Goal: Information Seeking & Learning: Check status

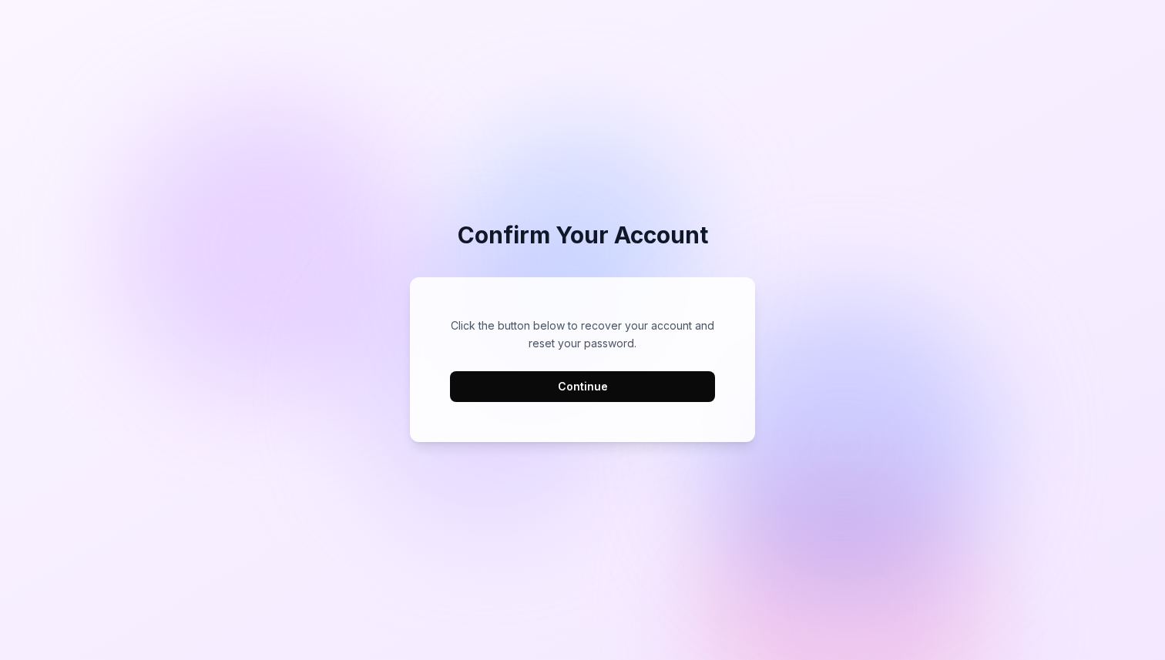
click at [639, 387] on button "Continue" at bounding box center [582, 386] width 265 height 31
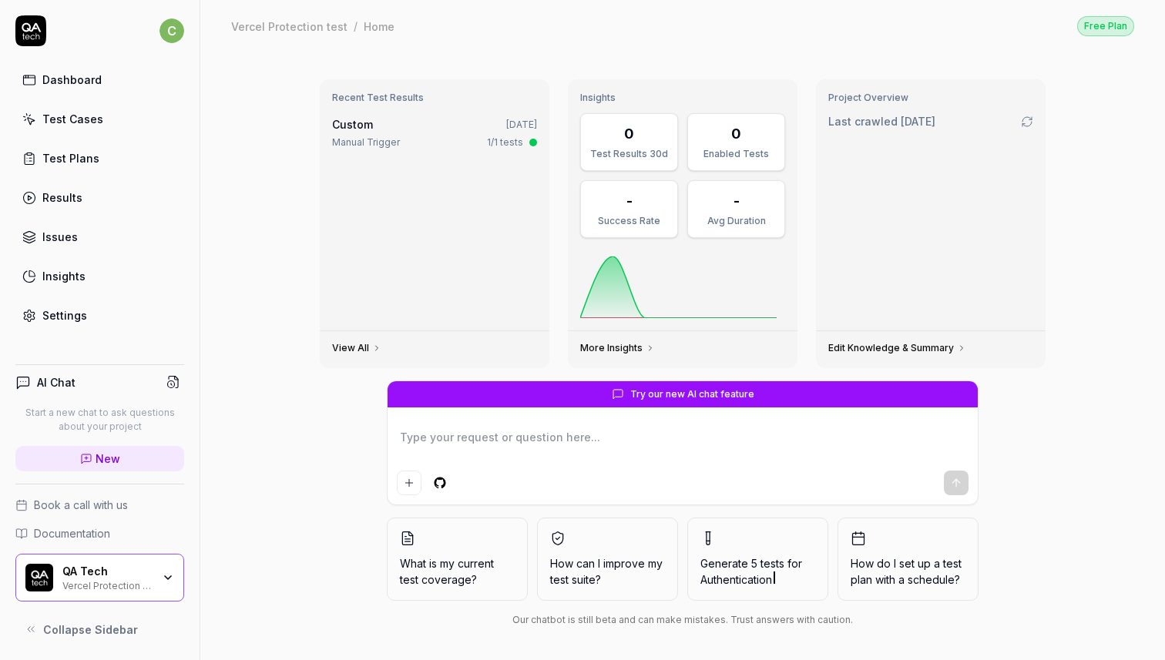
click at [68, 581] on div "Vercel Protection test" at bounding box center [106, 585] width 89 height 12
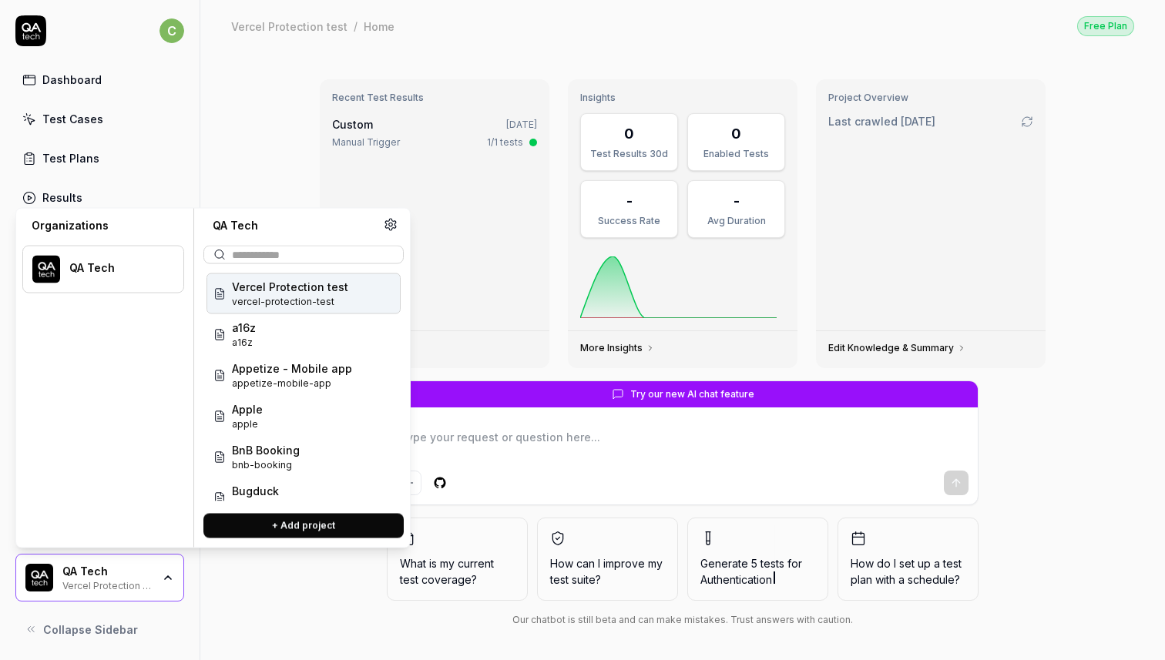
click at [467, 314] on div "Recent Test Results Custom [DATE] Manual Trigger 1/1 tests" at bounding box center [435, 204] width 230 height 251
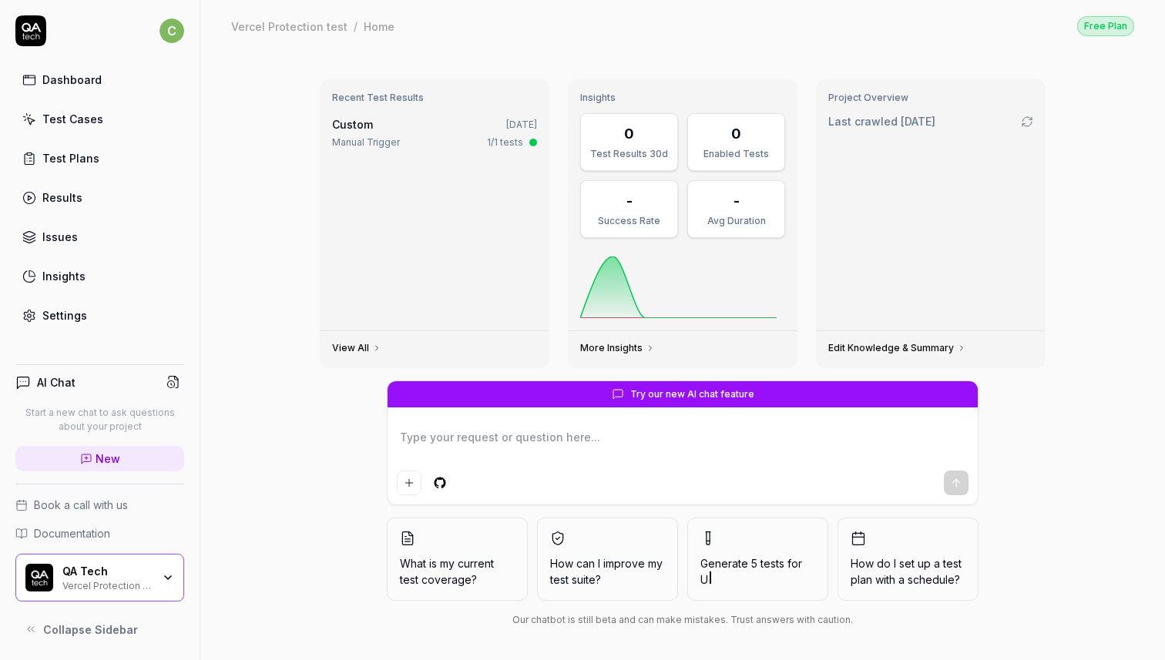
click at [72, 117] on div "Test Cases" at bounding box center [72, 119] width 61 height 16
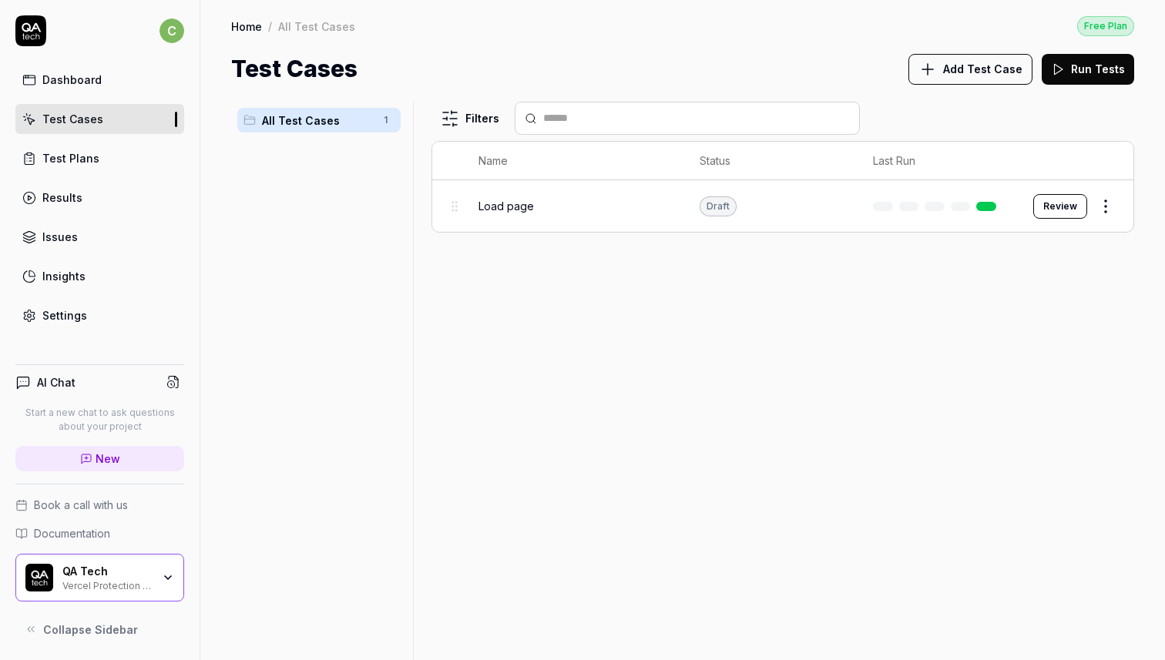
click at [564, 207] on div "Load page" at bounding box center [573, 206] width 190 height 16
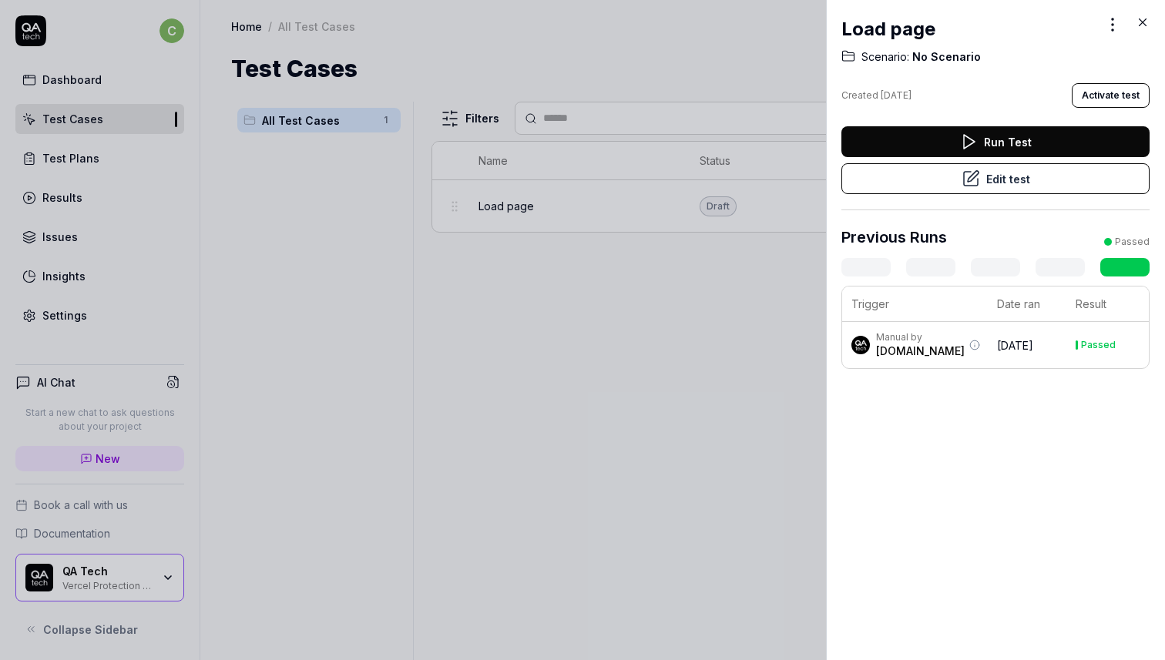
click at [1000, 357] on td "[DATE]" at bounding box center [1027, 345] width 79 height 46
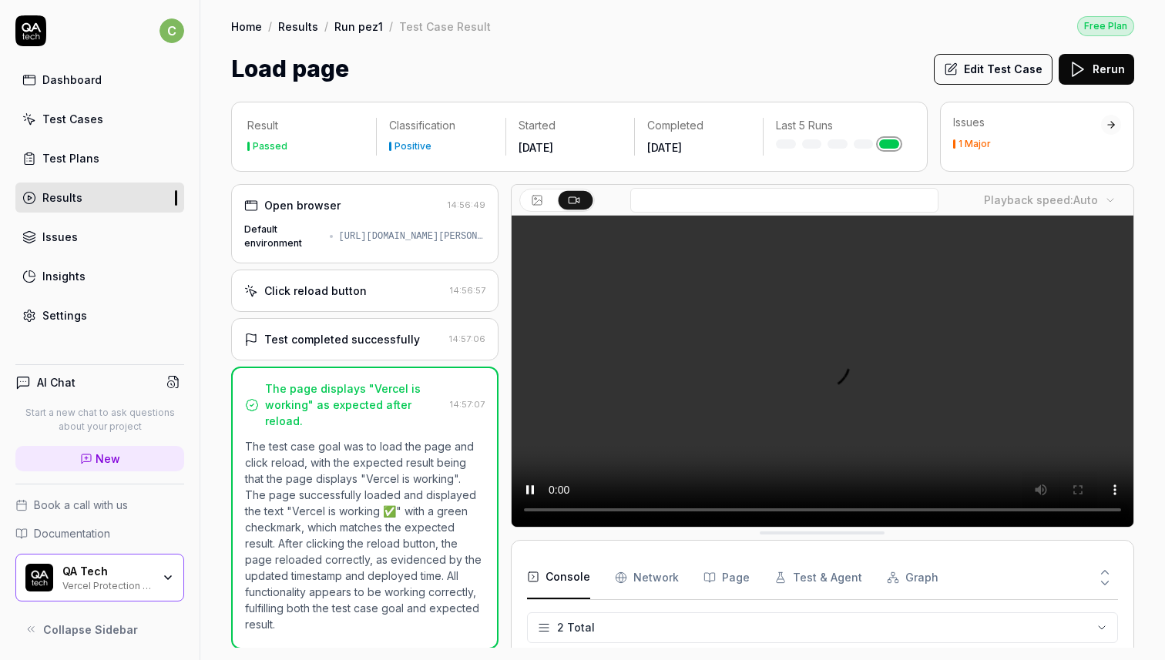
click at [339, 237] on div "[URL][DOMAIN_NAME][PERSON_NAME]" at bounding box center [412, 237] width 146 height 14
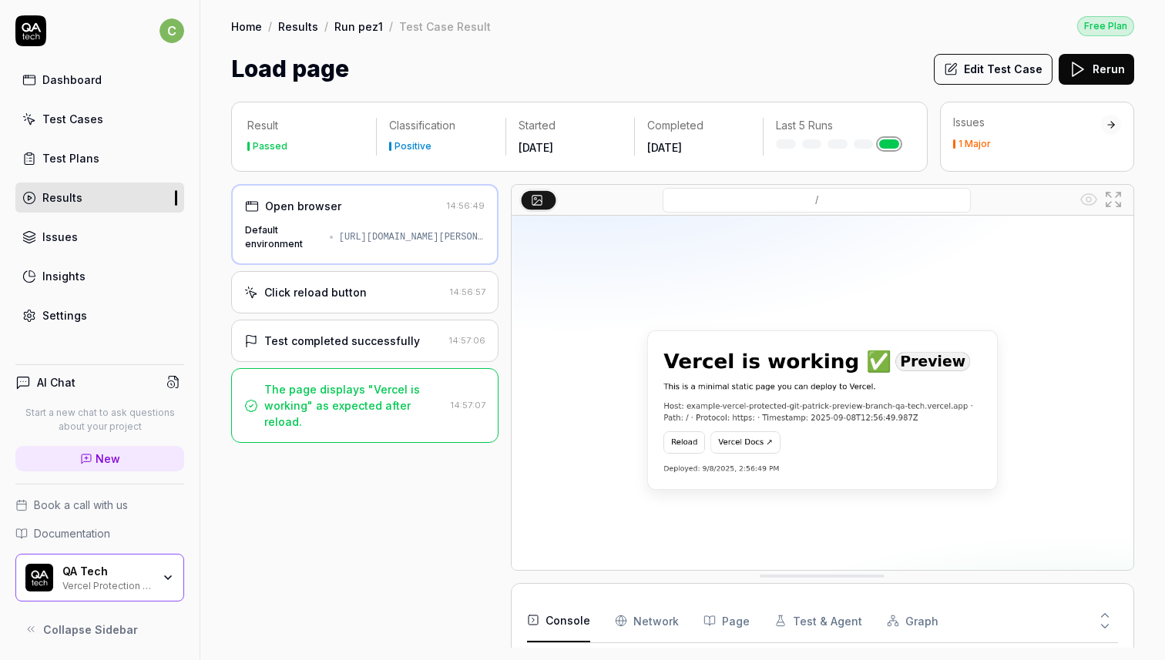
click at [32, 625] on icon at bounding box center [31, 629] width 12 height 12
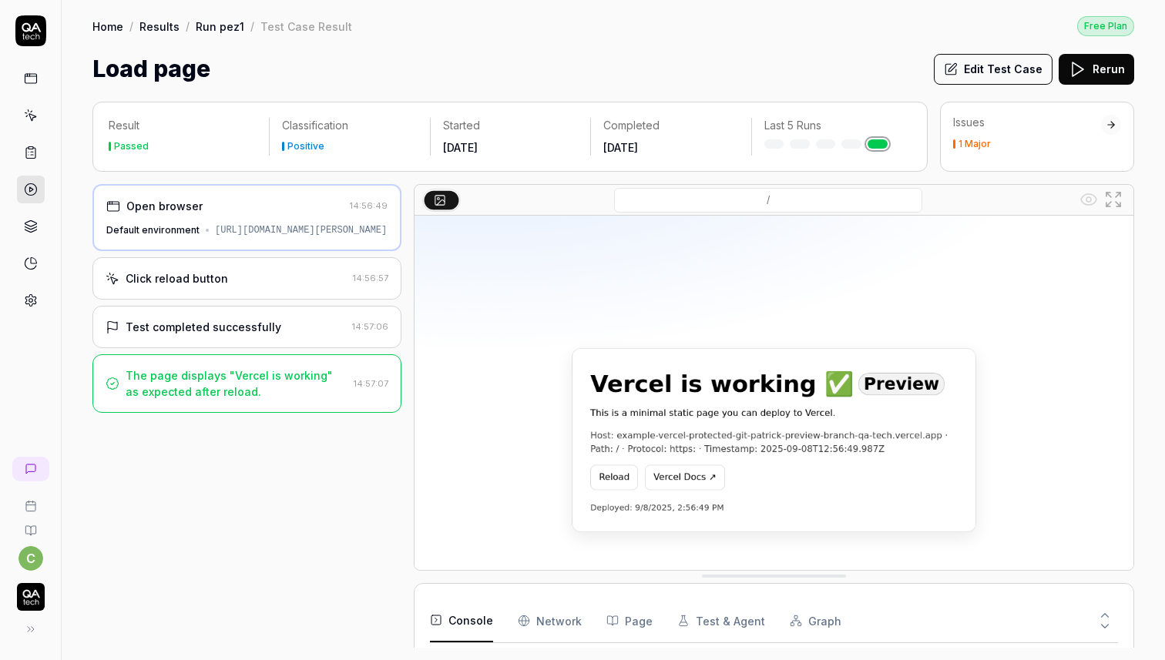
click at [1071, 106] on div "Issues 1 Major" at bounding box center [1037, 137] width 194 height 70
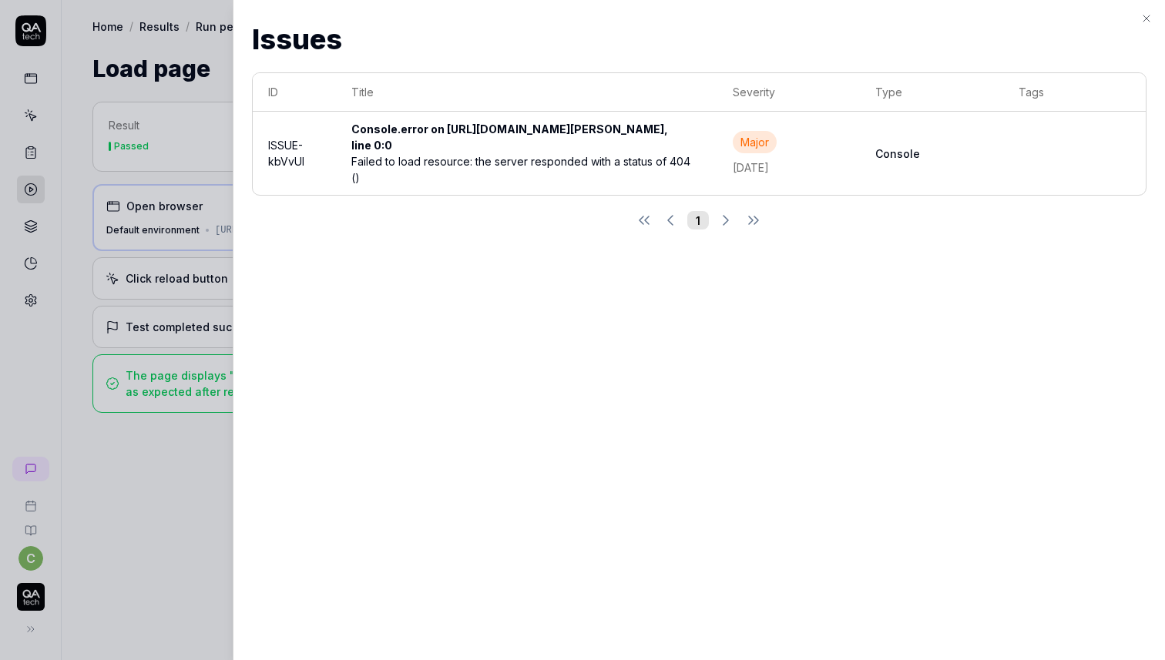
click at [1142, 19] on icon "button" at bounding box center [1146, 18] width 12 height 12
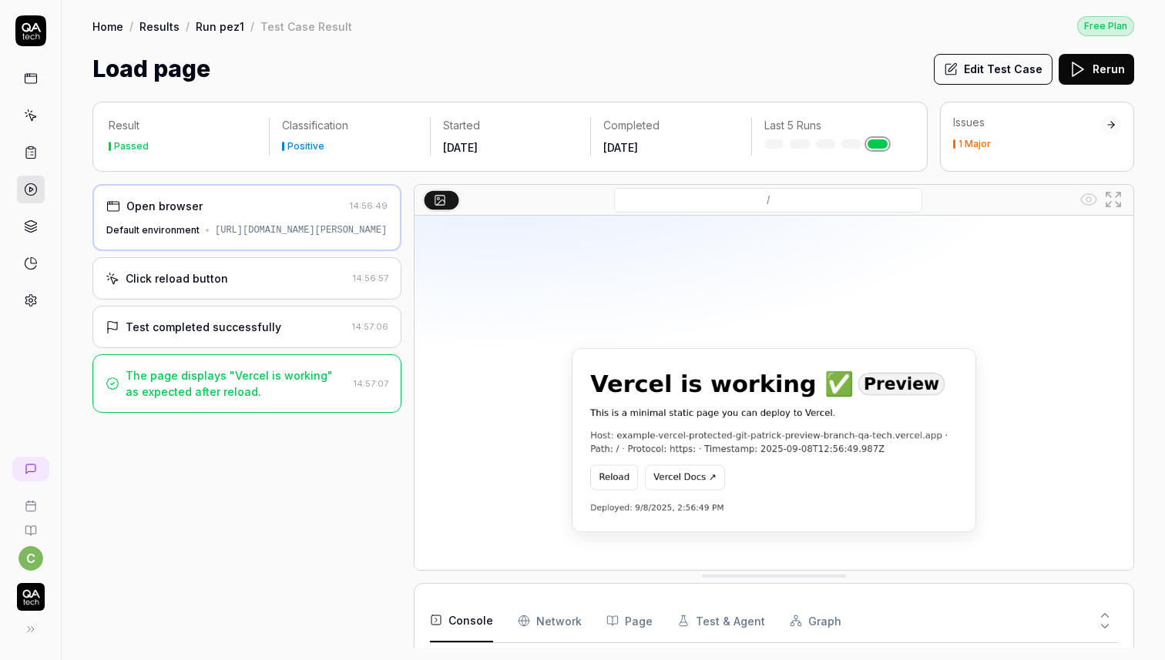
click at [1130, 156] on div "Issues 1 Major" at bounding box center [1037, 137] width 194 height 70
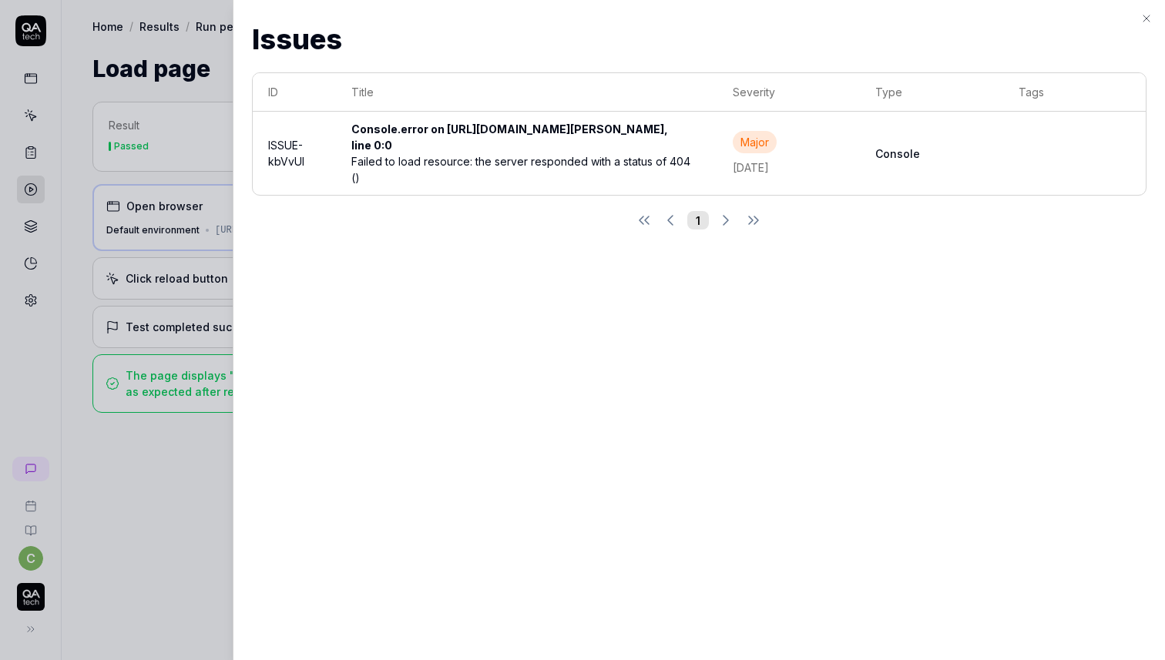
click at [1140, 19] on icon "button" at bounding box center [1146, 18] width 12 height 12
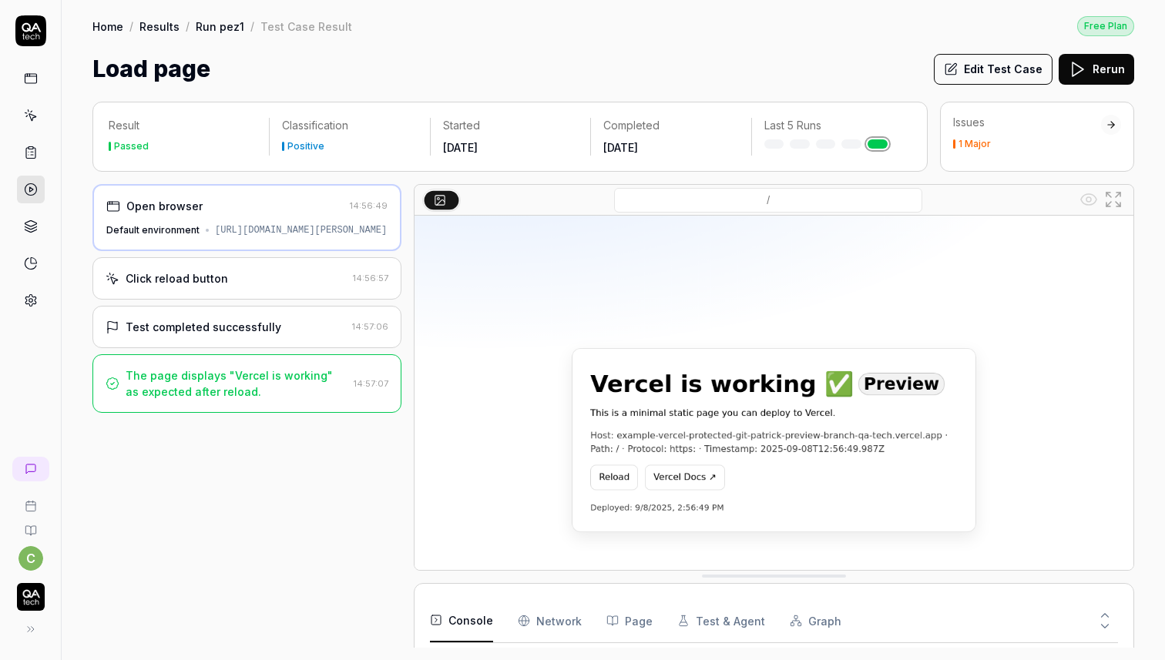
click at [289, 281] on div "Click reload button 14:56:57" at bounding box center [246, 278] width 309 height 42
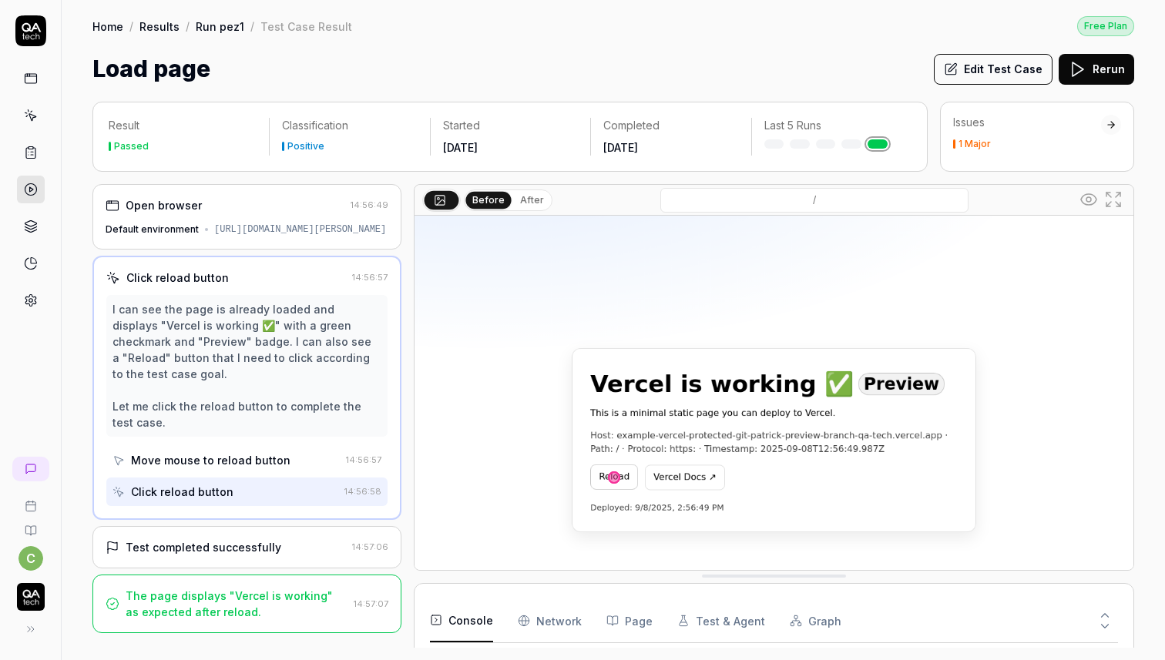
click at [315, 522] on div "Open browser 14:56:49 Default environment [URL][DOMAIN_NAME][PERSON_NAME] Click…" at bounding box center [246, 416] width 309 height 464
click at [327, 550] on div "Test completed successfully" at bounding box center [226, 547] width 240 height 16
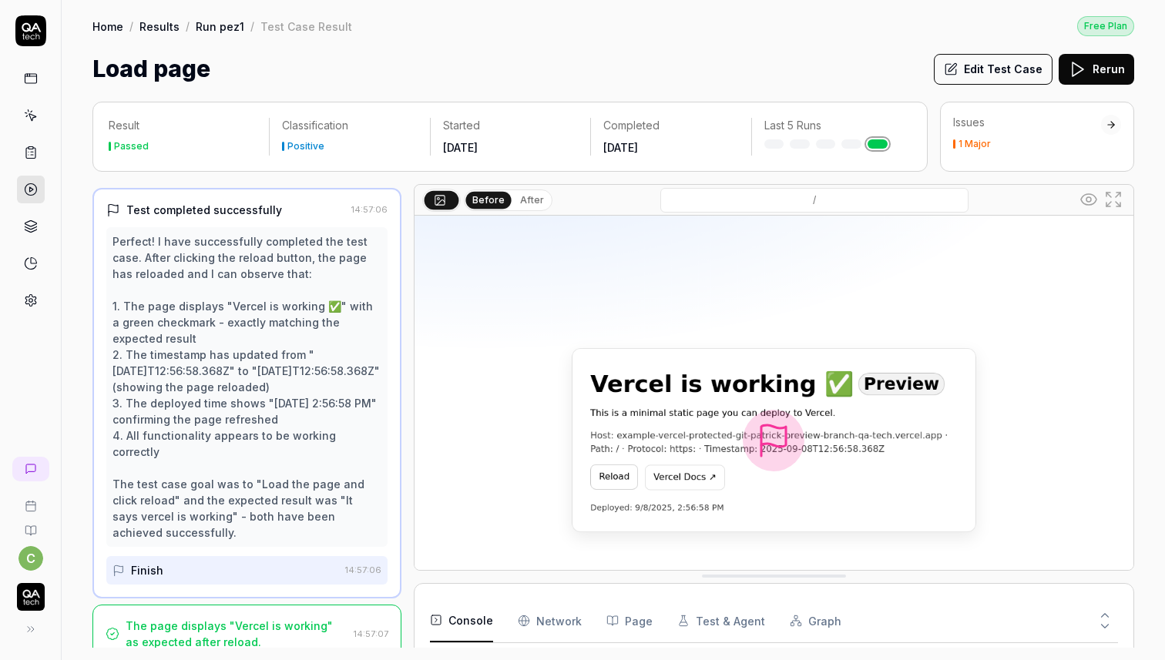
scroll to position [128, 0]
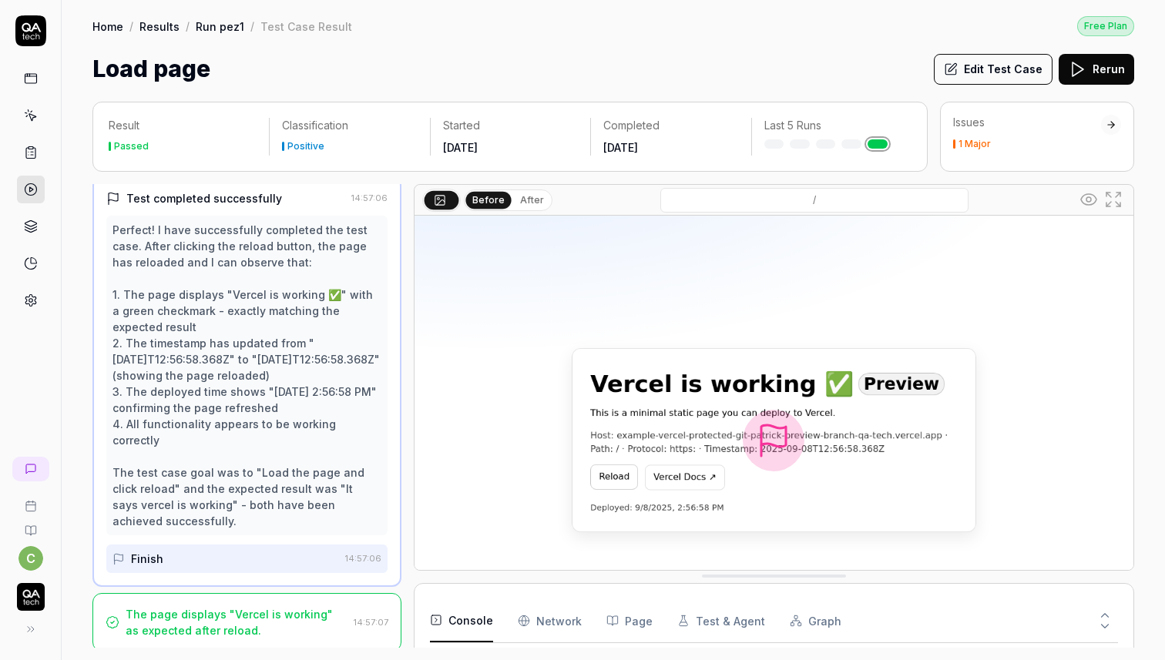
click at [787, 454] on img at bounding box center [774, 440] width 719 height 449
click at [34, 593] on img "button" at bounding box center [31, 597] width 28 height 28
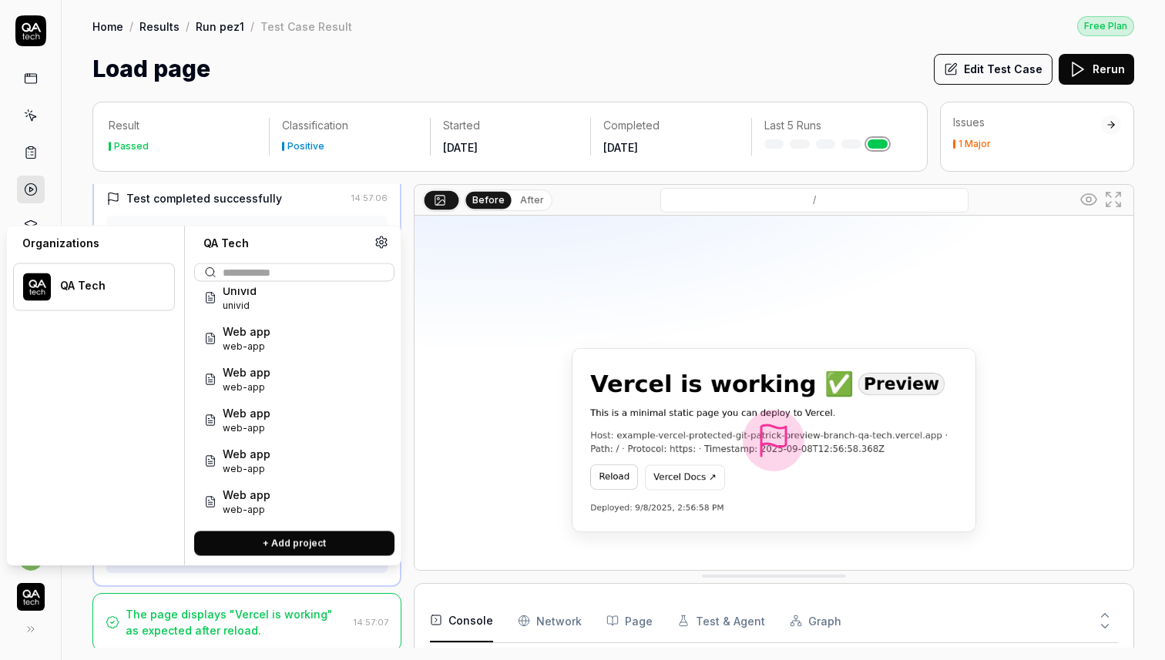
scroll to position [1450, 0]
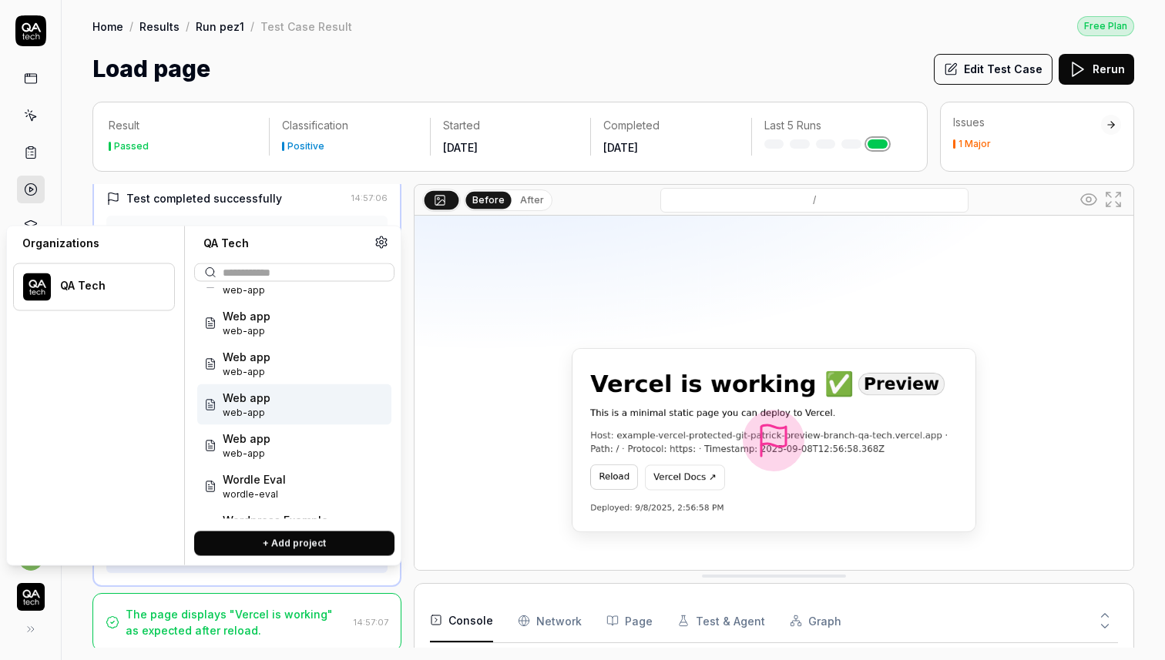
click at [253, 406] on span "web-app" at bounding box center [247, 413] width 48 height 14
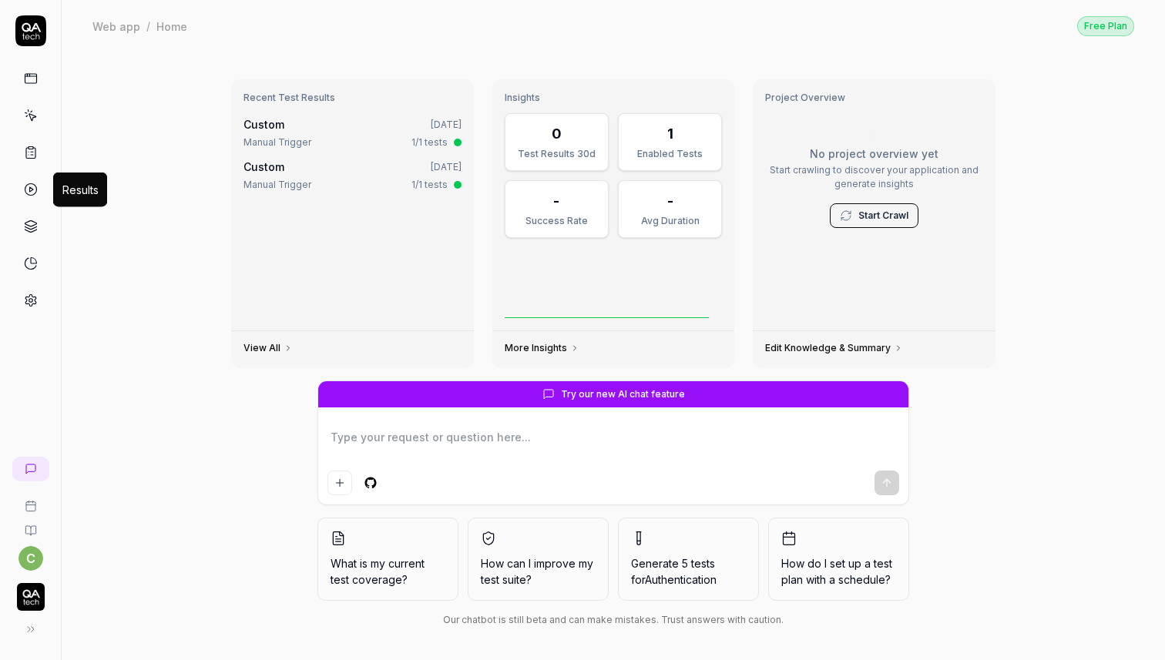
click at [26, 184] on icon at bounding box center [31, 190] width 14 height 14
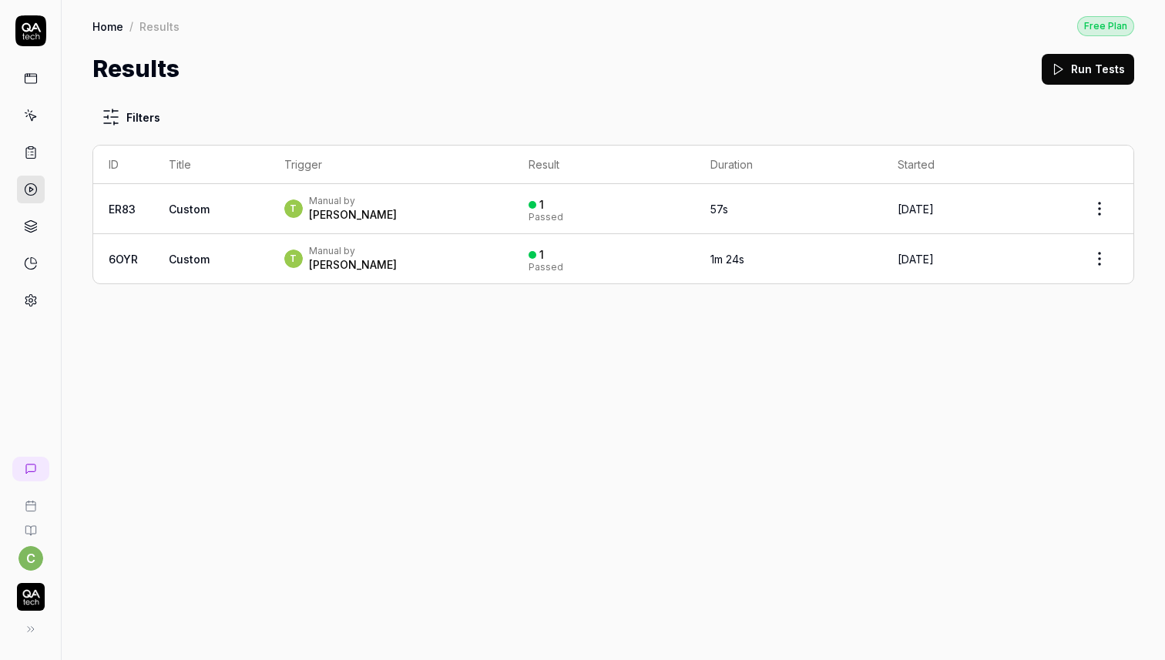
click at [513, 203] on td "1 Passed" at bounding box center [603, 209] width 181 height 50
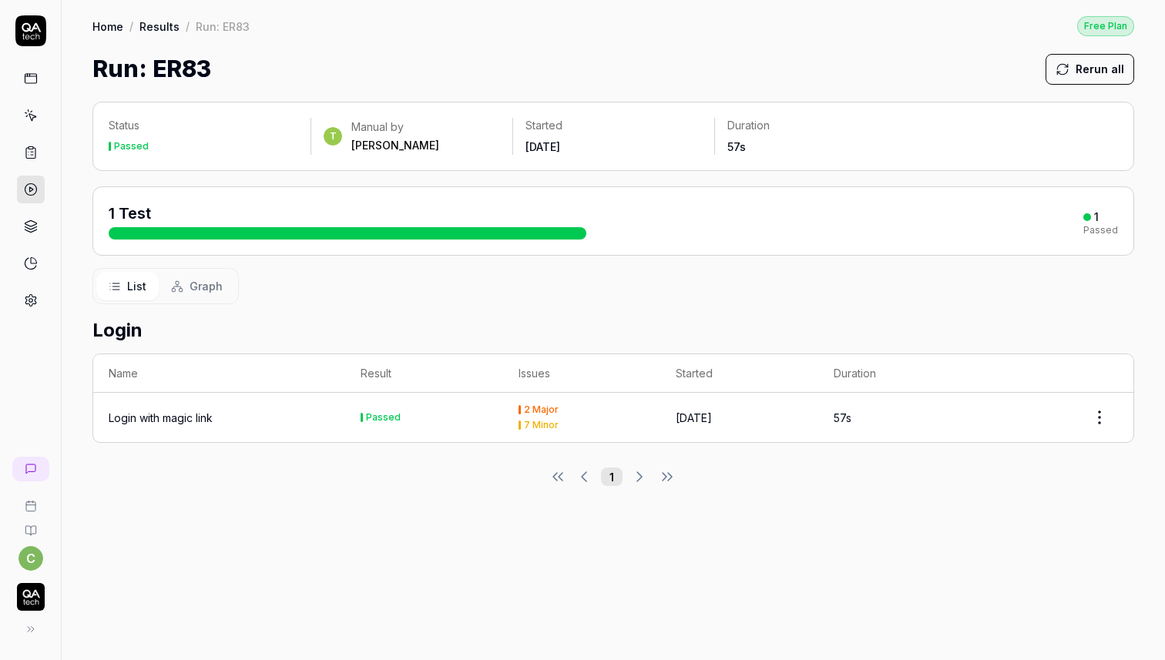
click at [156, 411] on div "Login with magic link" at bounding box center [161, 418] width 104 height 16
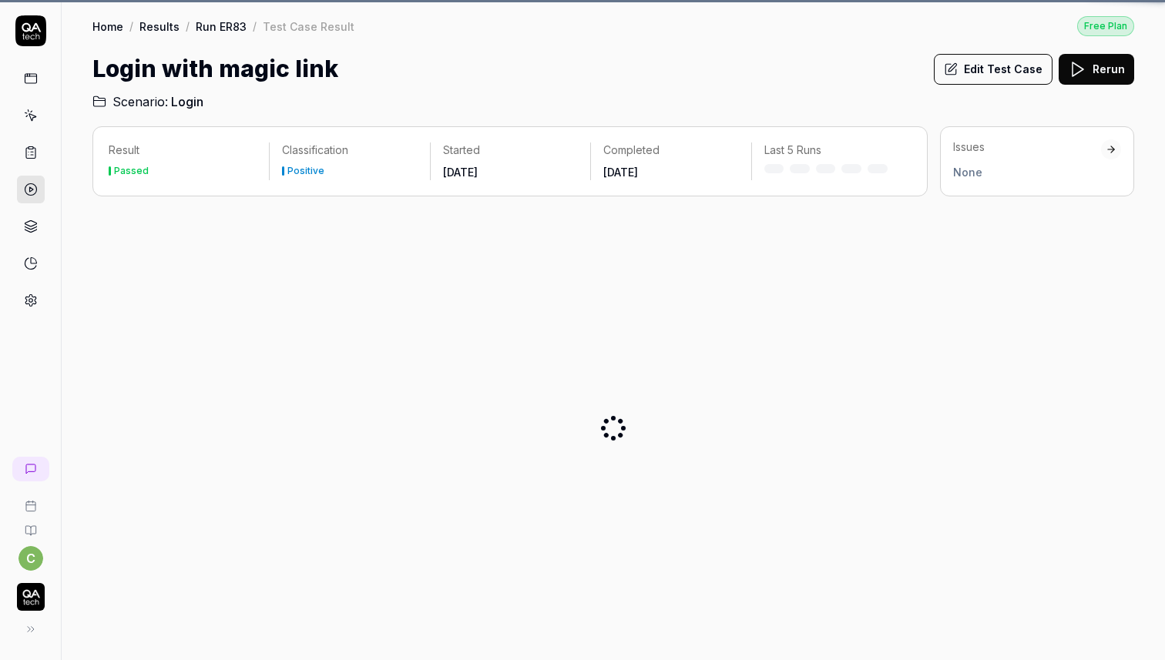
click at [586, 411] on div at bounding box center [613, 428] width 1042 height 439
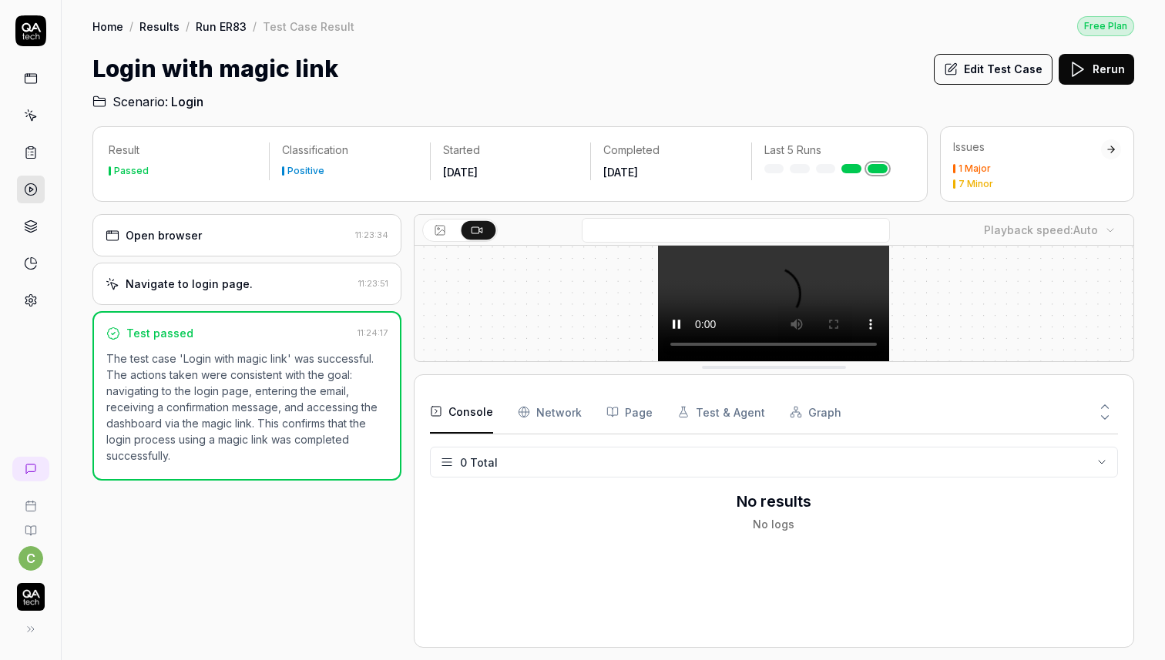
click at [1022, 159] on div "Issues 1 Major 7 Minor" at bounding box center [1027, 163] width 148 height 49
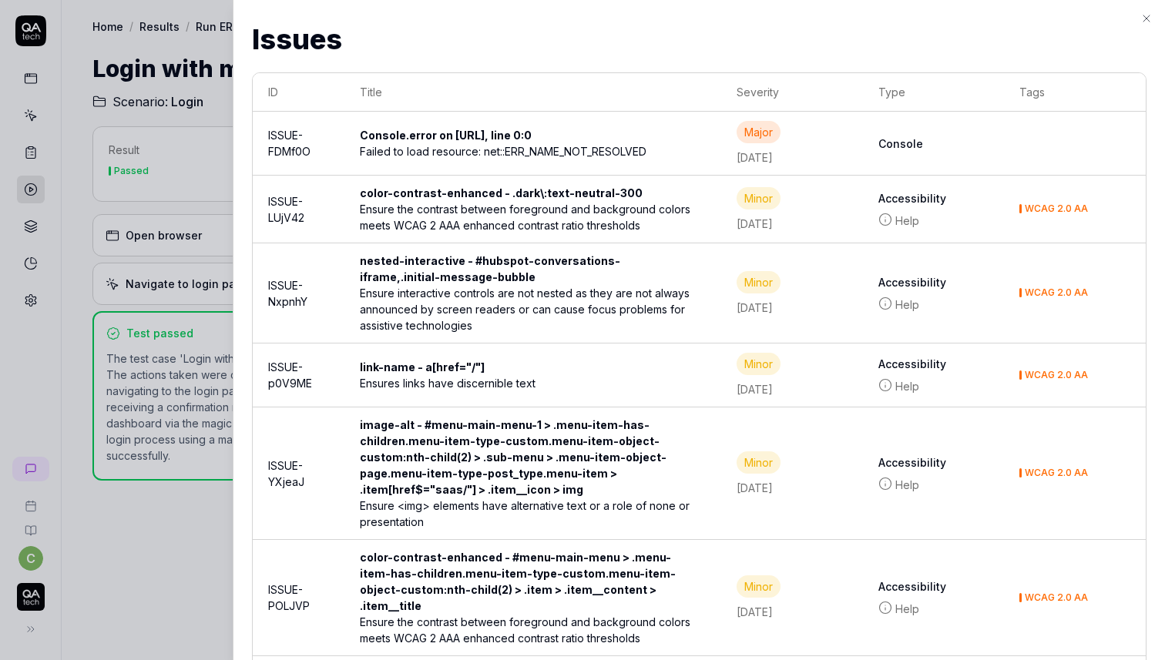
click at [1143, 3] on div "Issues Issues ID Title Severity Type Tags ISSUE-FDMf0O Console.error on [URL], …" at bounding box center [699, 330] width 932 height 660
click at [1151, 17] on icon "button" at bounding box center [1146, 18] width 12 height 12
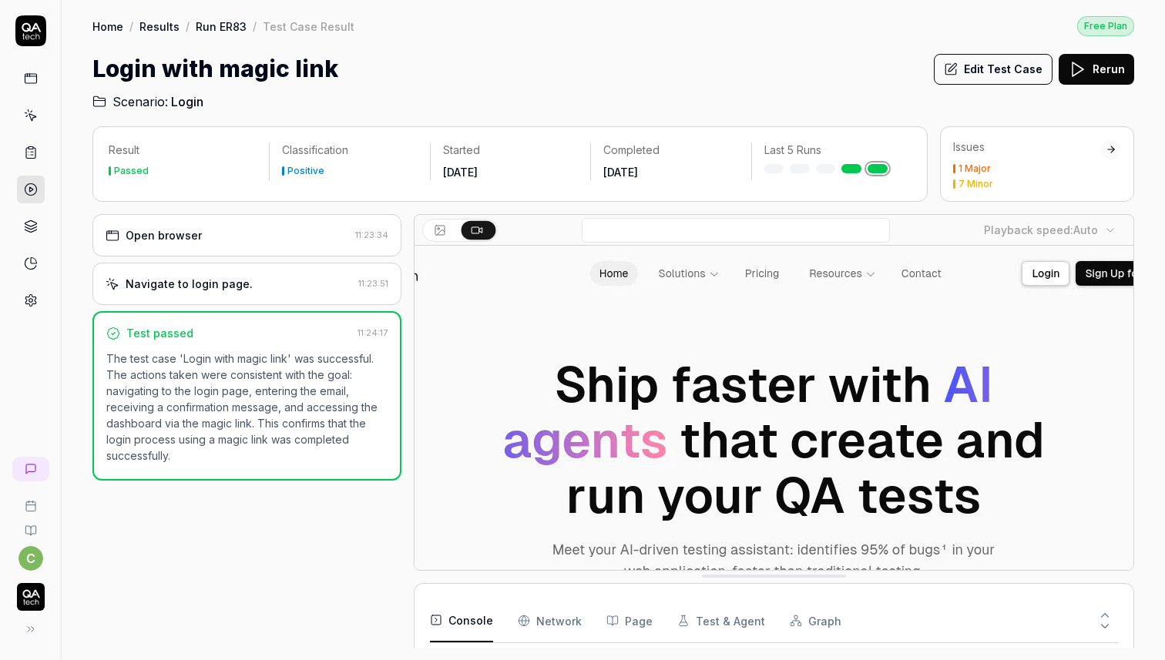
click at [977, 164] on div "1 Major" at bounding box center [975, 168] width 32 height 9
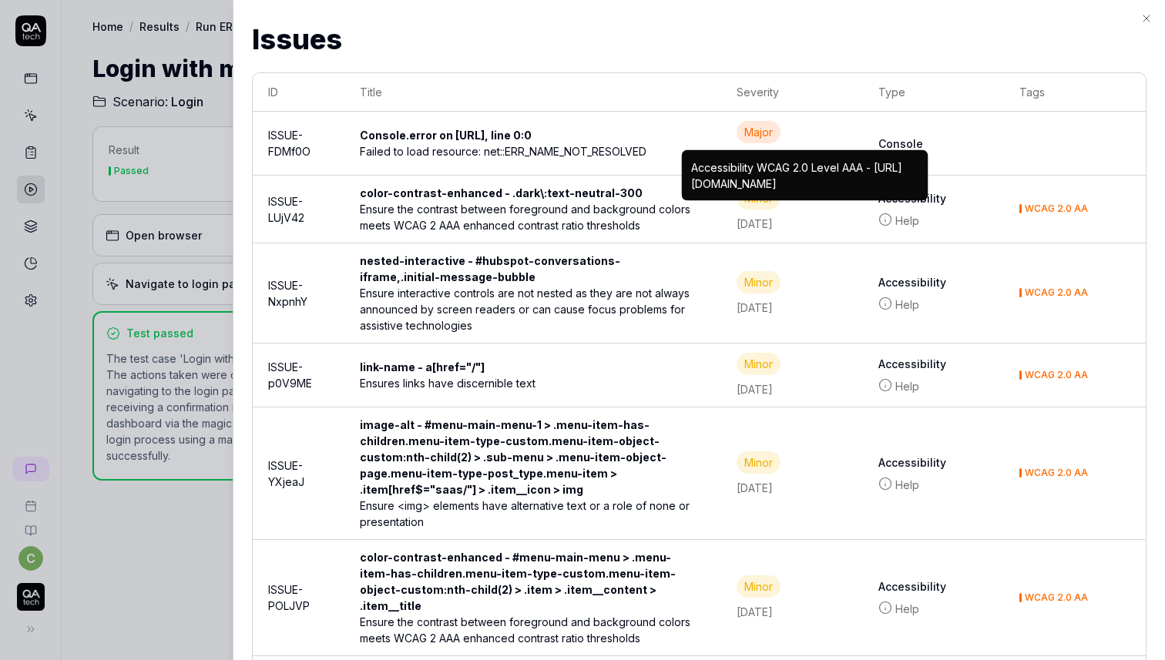
click at [569, 473] on div "image-alt - #menu-main-menu-1 > .menu-item-has-children.menu-item-type-custom.m…" at bounding box center [533, 457] width 346 height 81
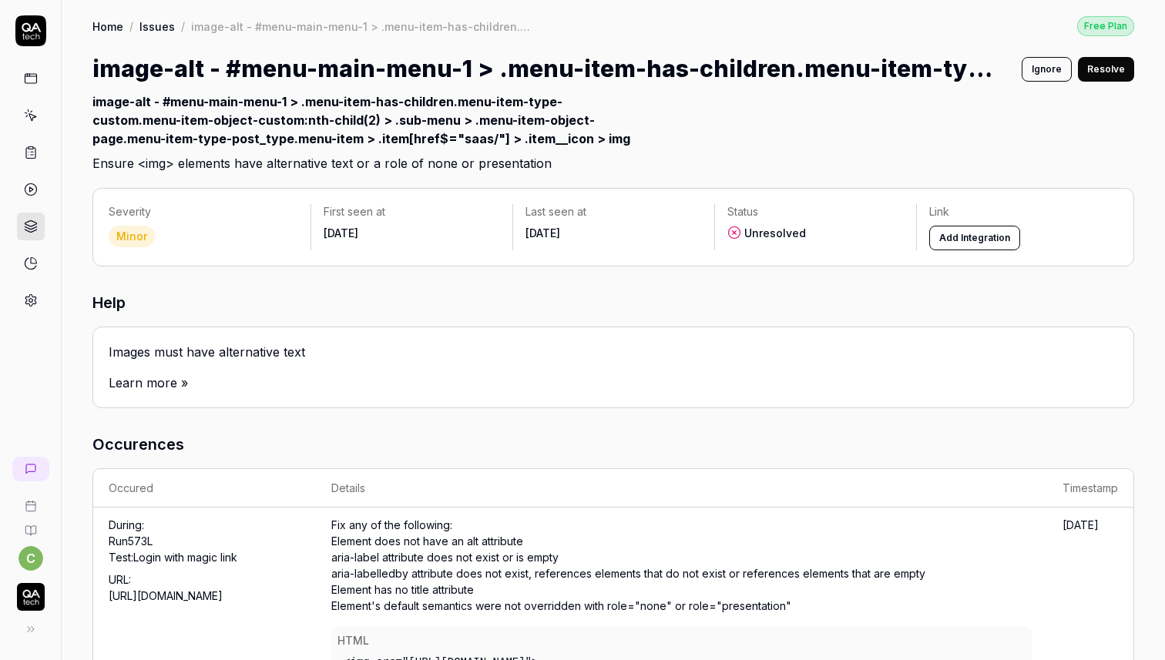
click at [153, 24] on link "Issues" at bounding box center [156, 25] width 35 height 15
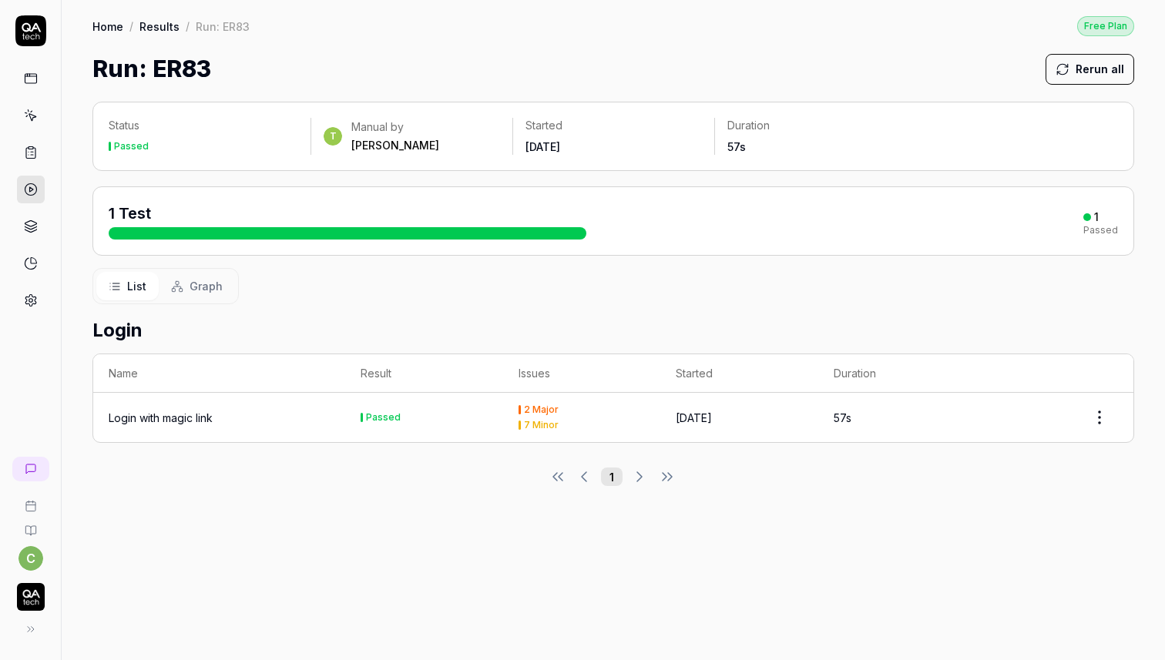
click at [29, 228] on icon at bounding box center [31, 227] width 14 height 14
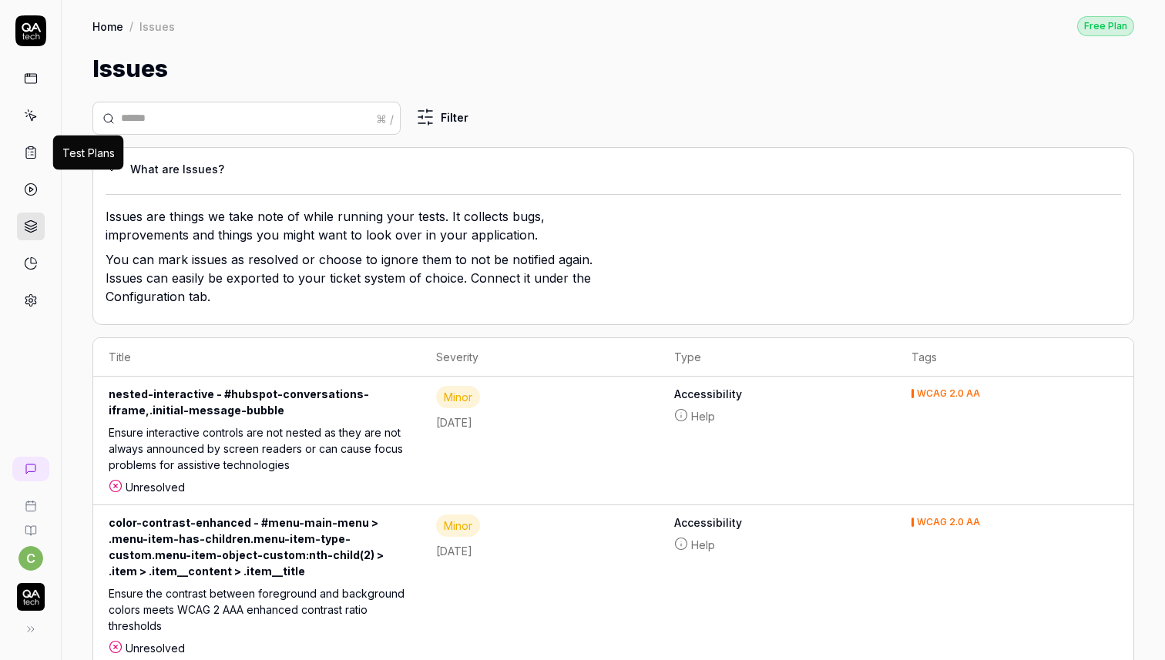
click at [35, 154] on icon at bounding box center [31, 153] width 14 height 14
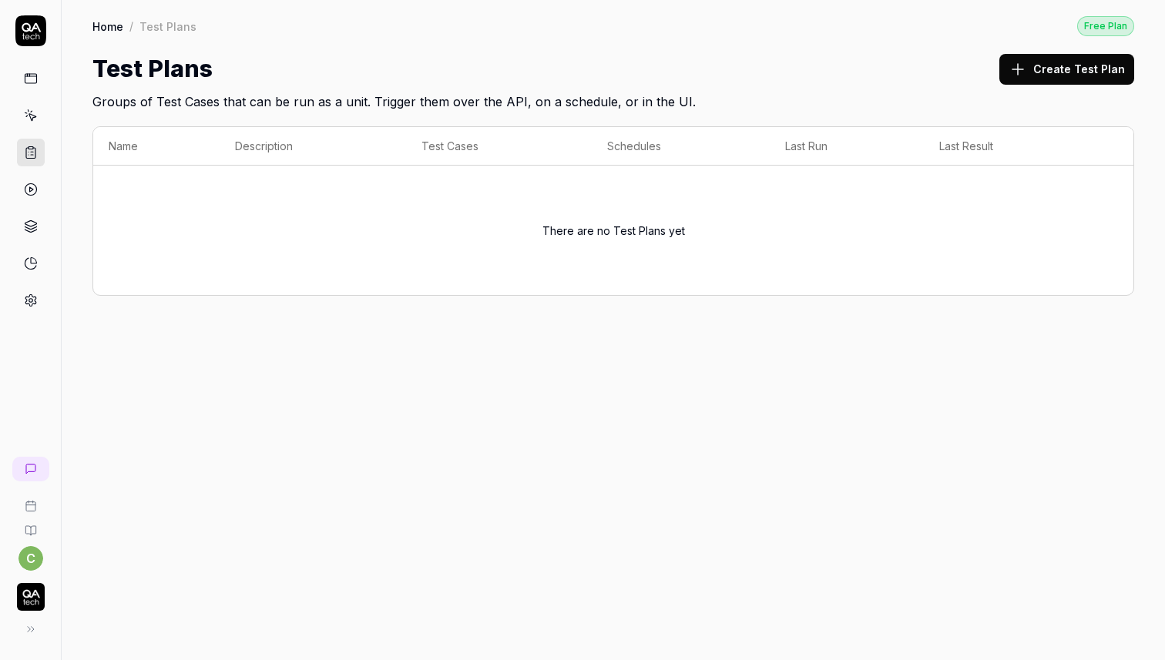
click at [34, 121] on icon at bounding box center [31, 116] width 14 height 14
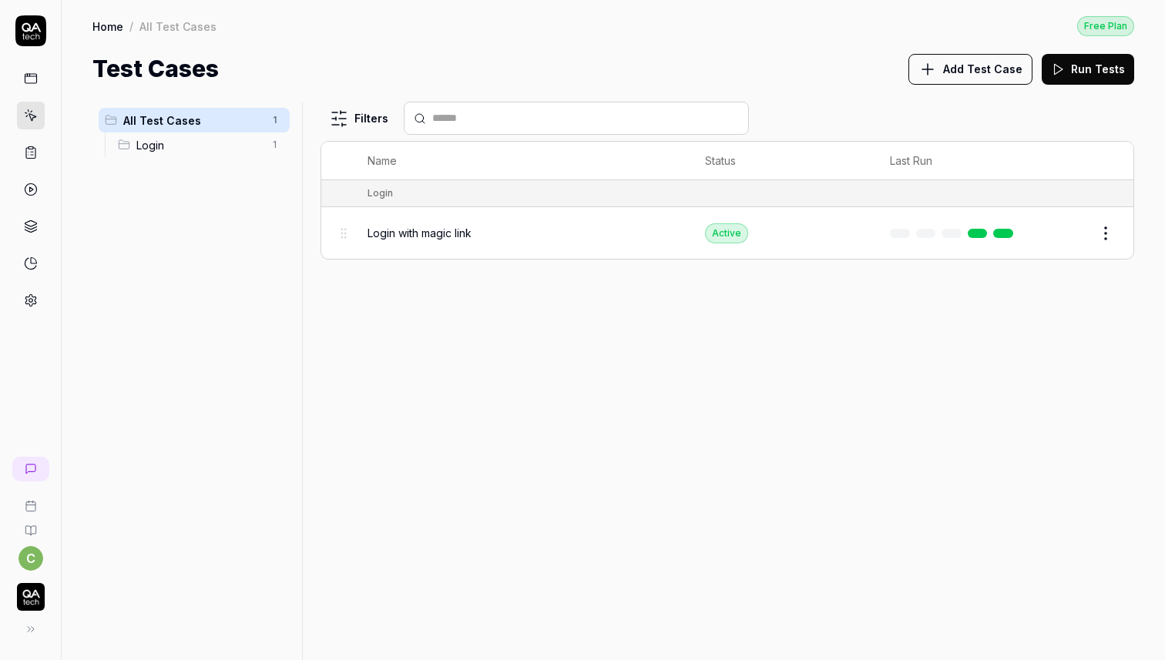
click at [532, 217] on div "Login with magic link" at bounding box center [521, 233] width 307 height 33
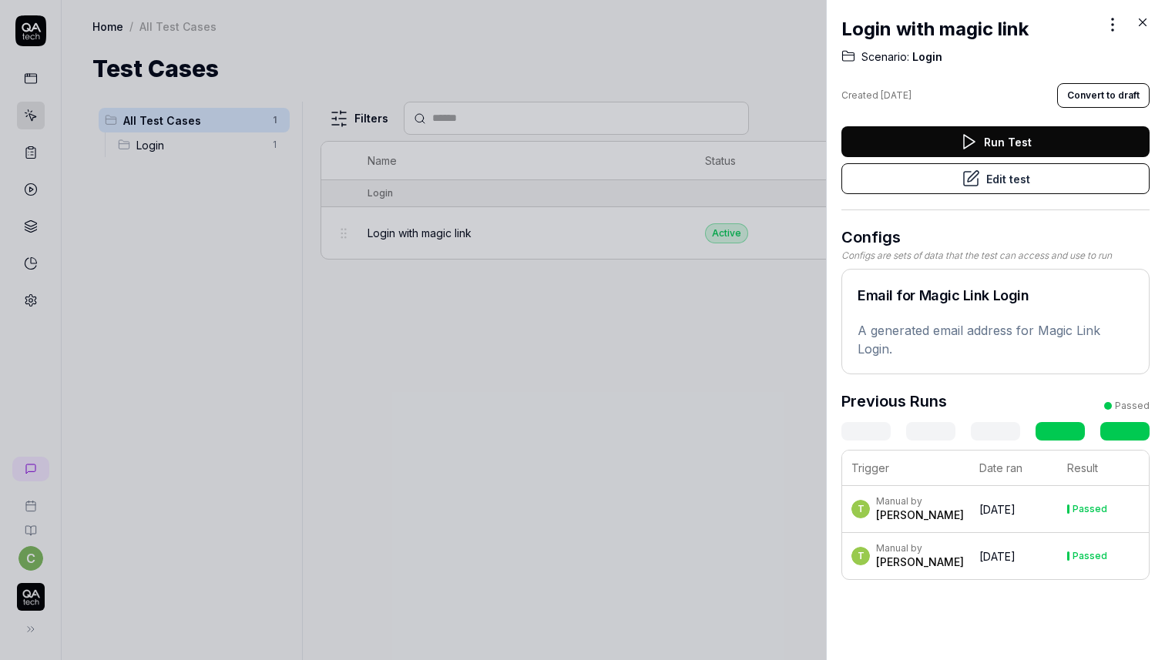
click at [1150, 9] on div "Login with magic link Scenario: Login Created [DATE] Convert to draft Run Test …" at bounding box center [995, 330] width 339 height 660
click at [1149, 11] on div "Login with magic link Scenario: Login Created [DATE] Convert to draft Run Test …" at bounding box center [995, 298] width 308 height 596
click at [1155, 25] on div "Login with magic link Scenario: Login Created [DATE] Convert to draft Run Test …" at bounding box center [995, 330] width 339 height 660
click at [1149, 22] on icon at bounding box center [1143, 22] width 14 height 14
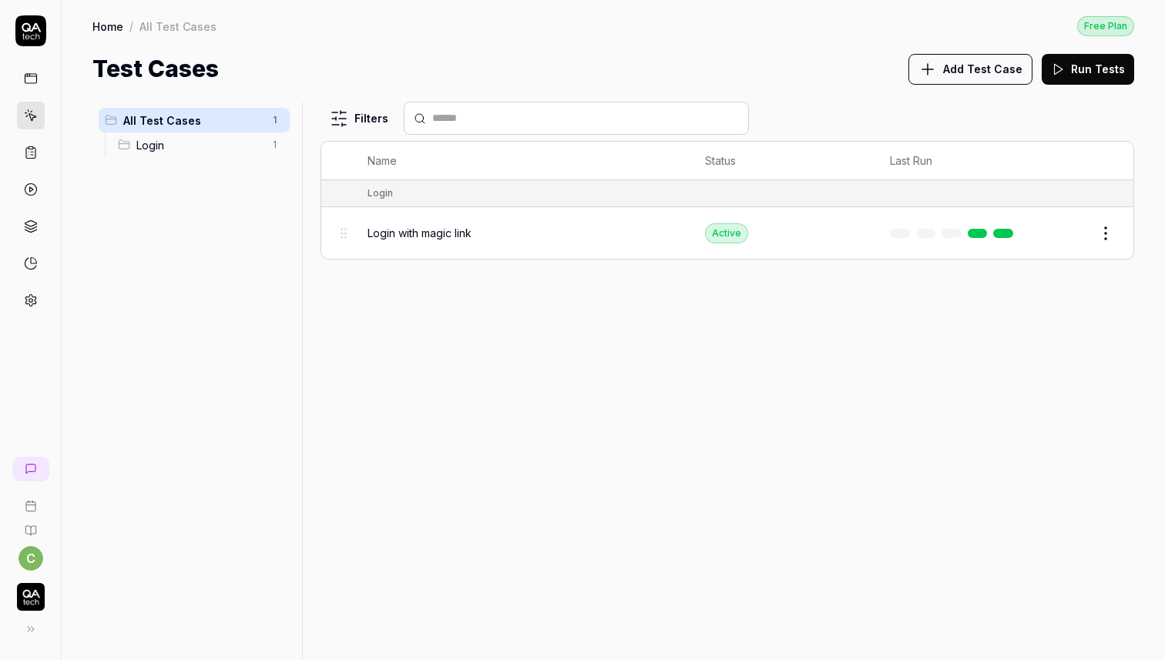
click at [1116, 217] on html "c Home / All Test Cases Free Plan Home / All Test Cases Free Plan Test Cases Ad…" at bounding box center [582, 330] width 1165 height 660
click at [782, 229] on html "c Home / All Test Cases Free Plan Home / All Test Cases Free Plan Test Cases Ad…" at bounding box center [582, 330] width 1165 height 660
click at [801, 233] on td "Active" at bounding box center [782, 233] width 185 height 52
click at [31, 155] on icon at bounding box center [31, 153] width 14 height 14
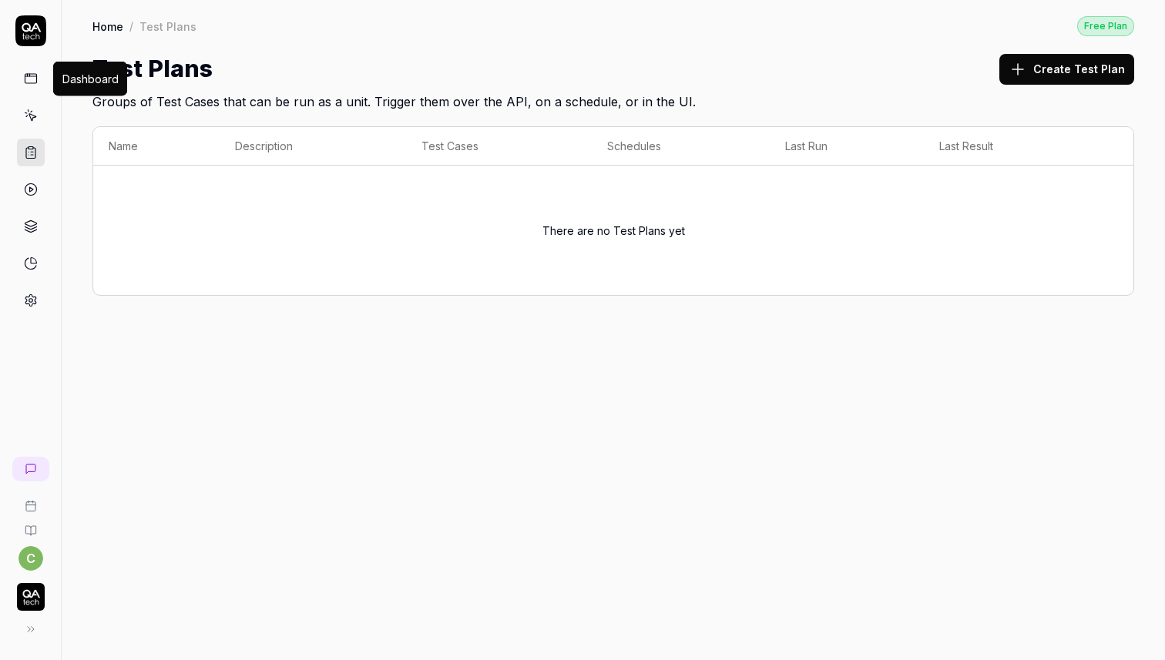
click at [25, 77] on rect at bounding box center [31, 78] width 12 height 9
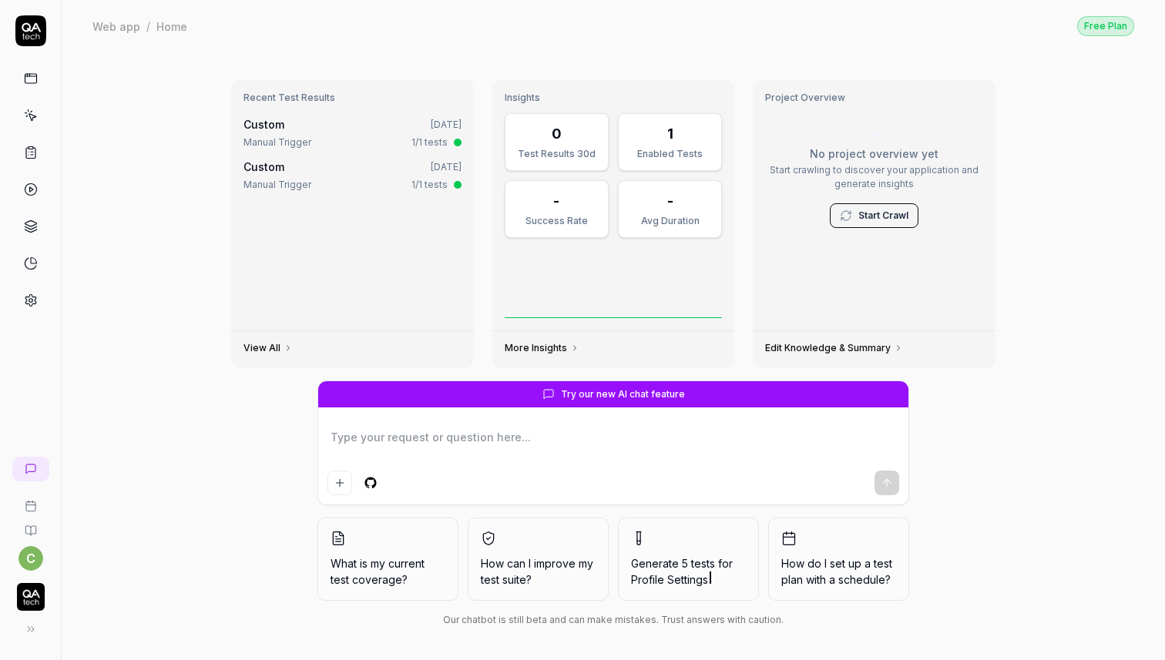
type textarea "*"
